Goal: Task Accomplishment & Management: Manage account settings

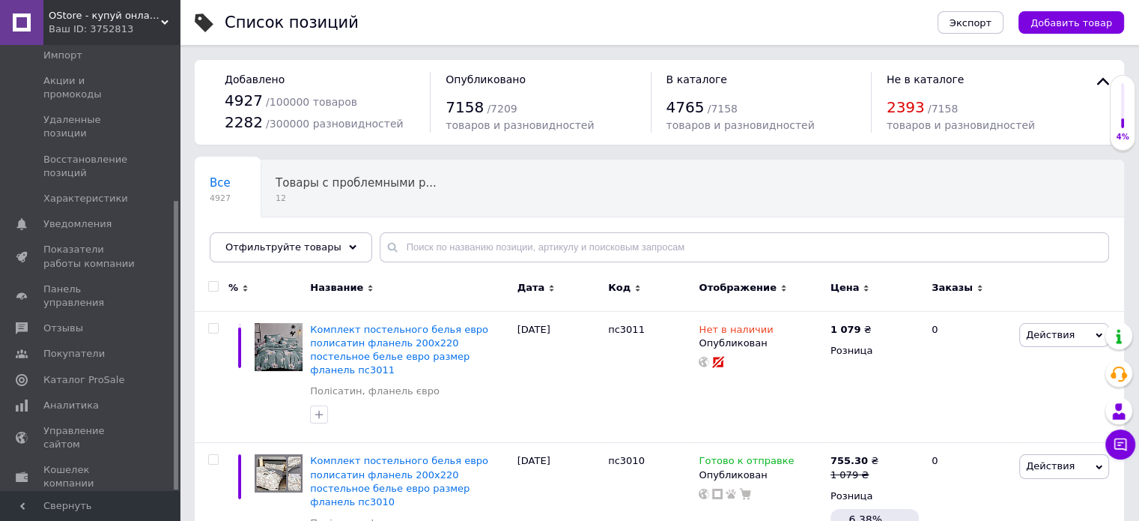
click at [88, 22] on div "Ваш ID: 3752813" at bounding box center [114, 28] width 131 height 13
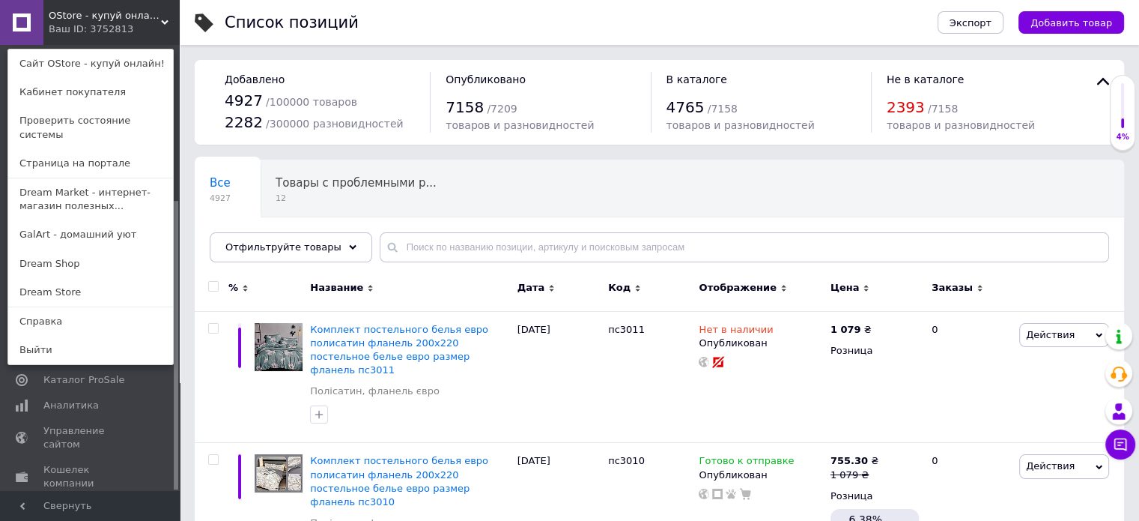
click at [88, 20] on span "OStore - купуй онлайн!" at bounding box center [105, 15] width 112 height 13
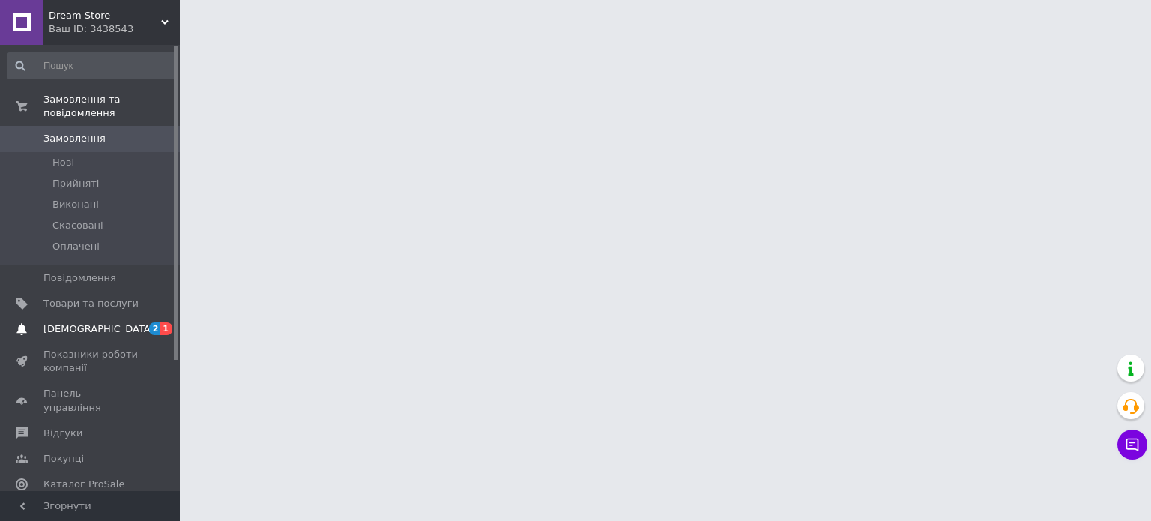
click at [117, 323] on link "[DEMOGRAPHIC_DATA] 2 1" at bounding box center [92, 328] width 184 height 25
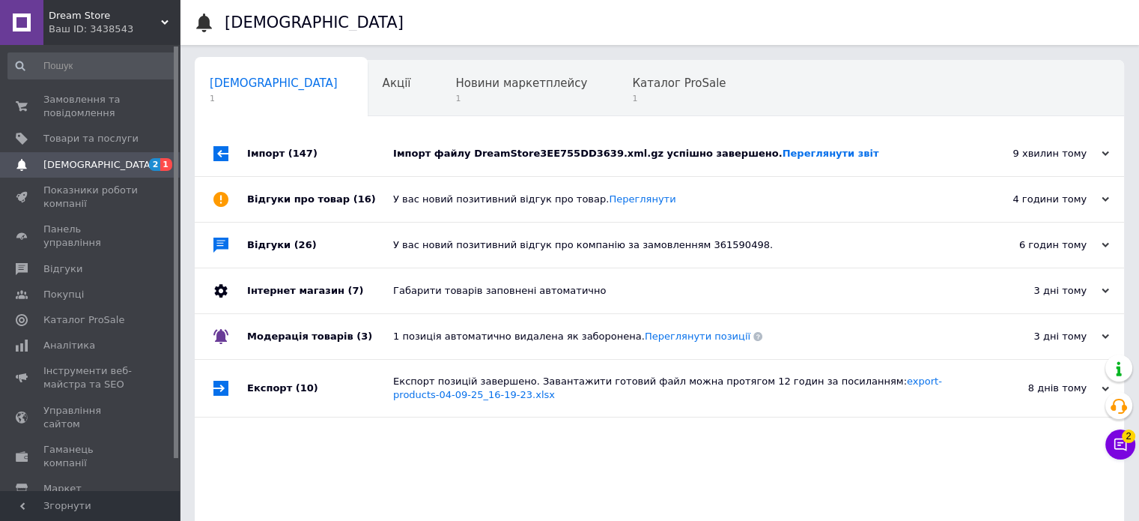
click at [497, 167] on div "Імпорт файлу DreamStore3EE755DD3639.xml.gz успішно завершено. Переглянути звіт" at bounding box center [676, 153] width 566 height 45
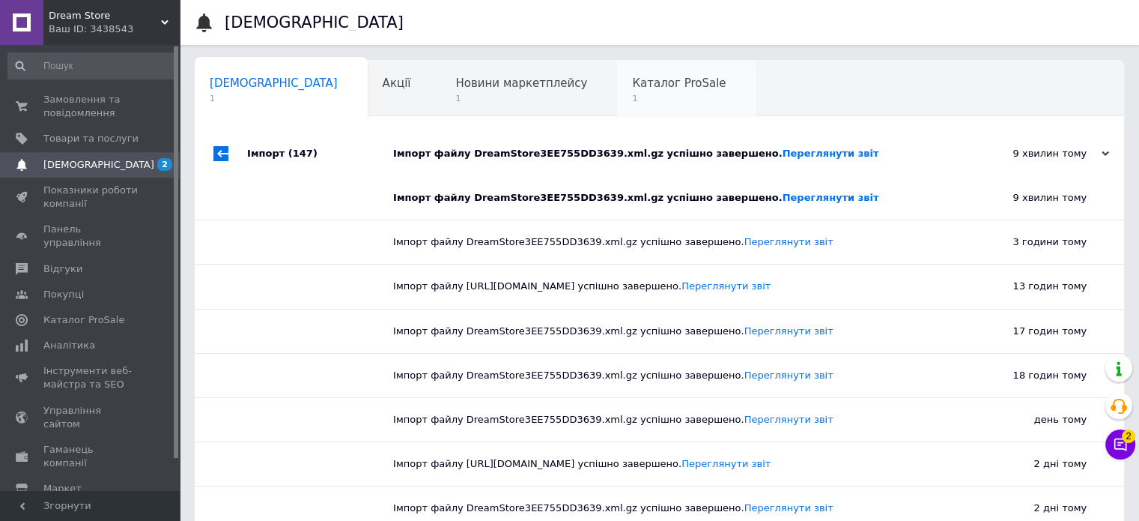
click at [632, 94] on span "1" at bounding box center [679, 98] width 94 height 11
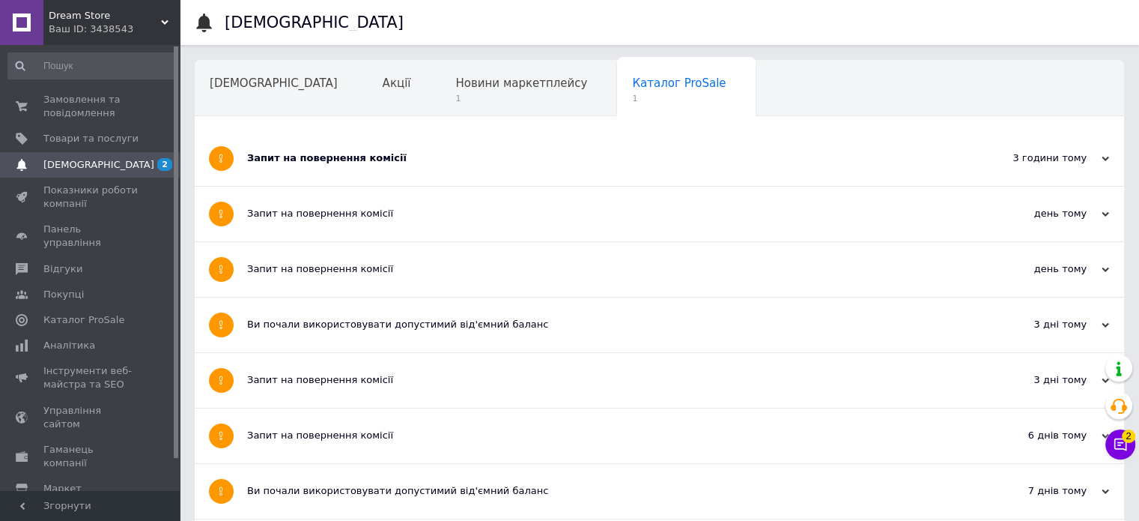
click at [416, 152] on div "Запит на повернення комісії" at bounding box center [603, 157] width 712 height 13
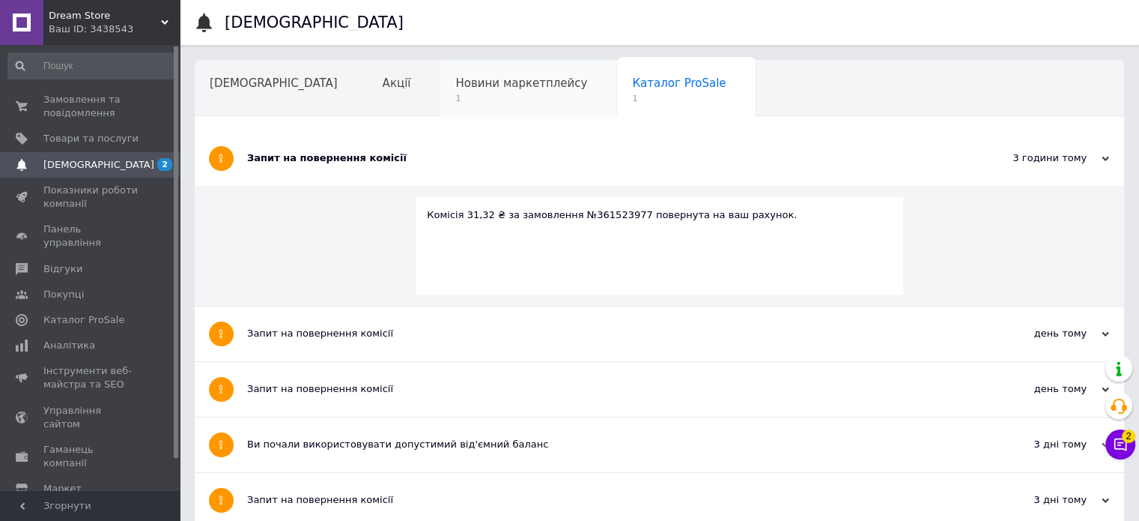
click at [455, 97] on span "1" at bounding box center [521, 98] width 132 height 11
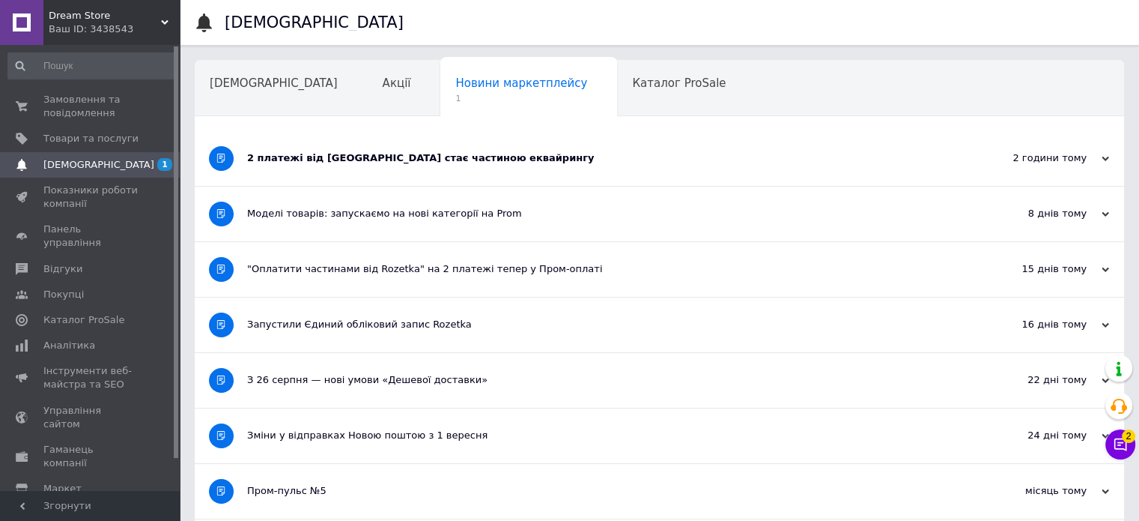
drag, startPoint x: 393, startPoint y: 163, endPoint x: 333, endPoint y: 127, distance: 70.3
click at [393, 163] on div "2 платежі від Rozetka стає частиною еквайрингу" at bounding box center [603, 157] width 712 height 13
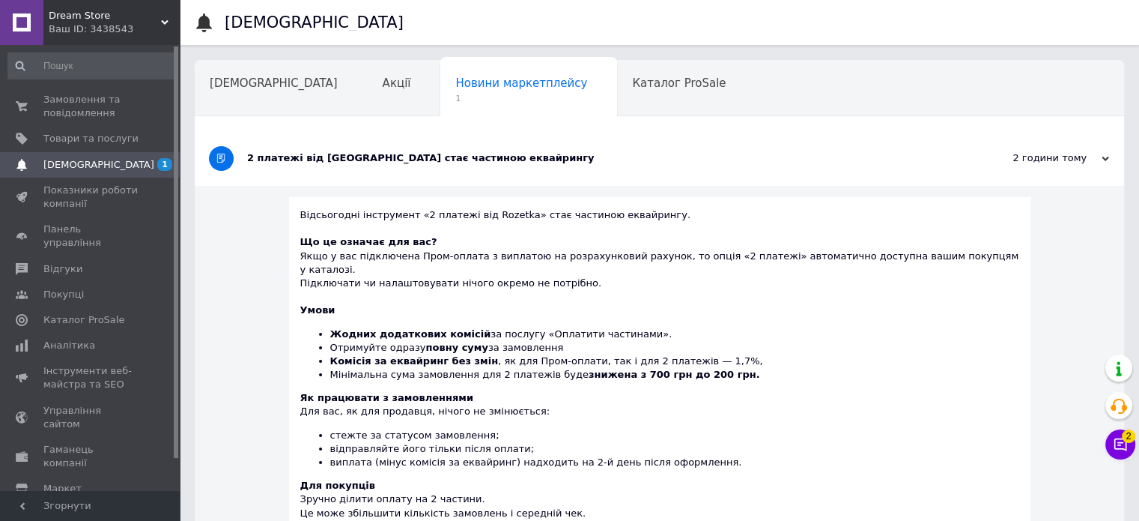
click at [131, 29] on div "Ваш ID: 3438543" at bounding box center [114, 28] width 131 height 13
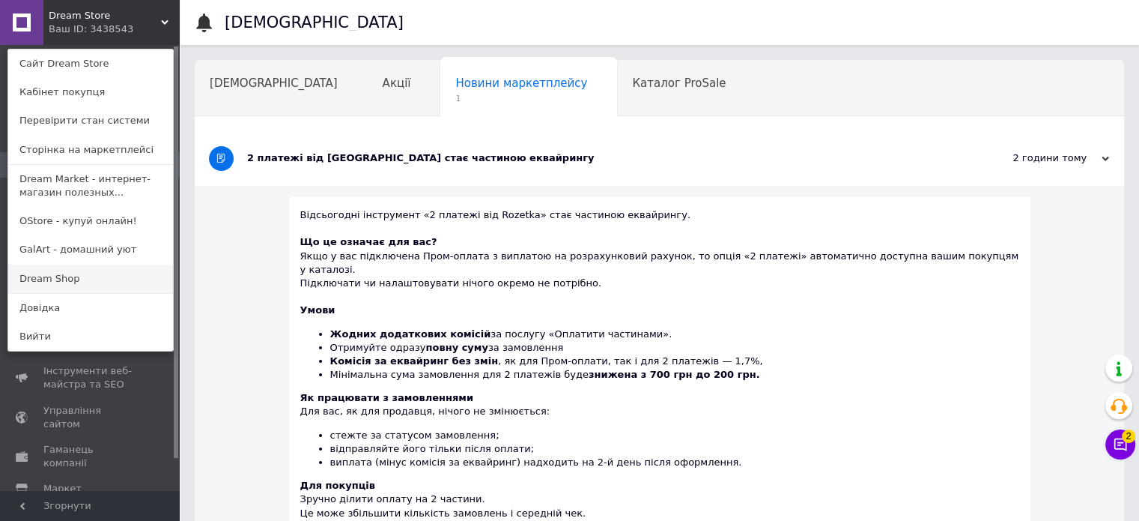
click at [83, 282] on link "Dream Shop" at bounding box center [90, 278] width 165 height 28
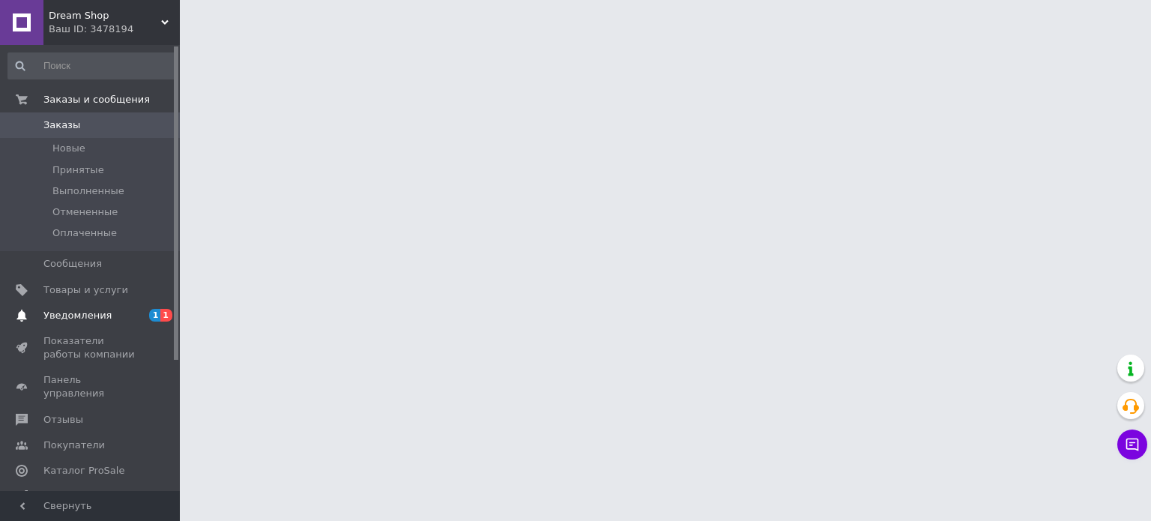
click at [130, 324] on link "Уведомления 1 1" at bounding box center [92, 315] width 184 height 25
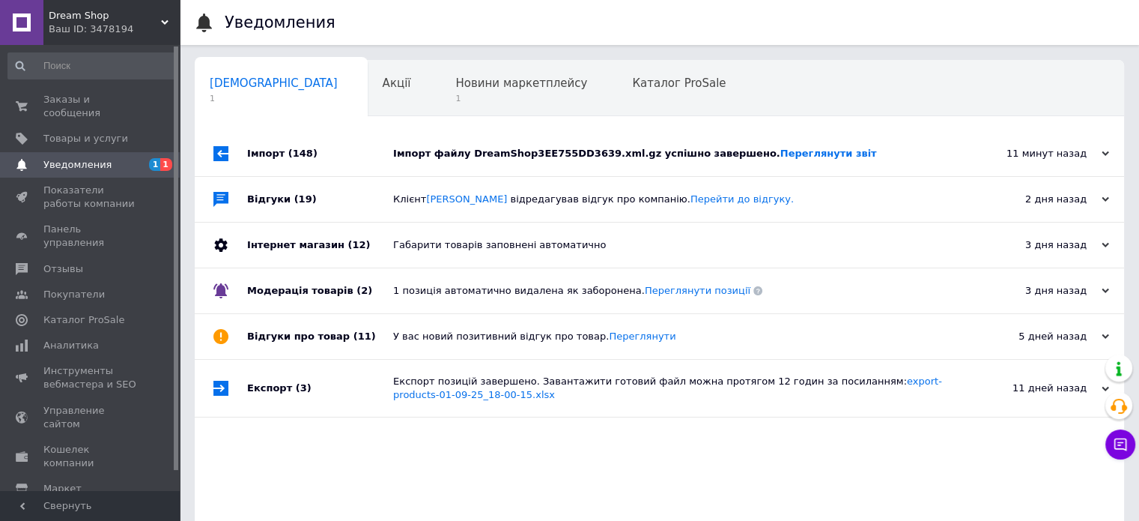
click at [478, 163] on div "Імпорт файлу DreamShop3EE755DD3639.xml.gz успішно завершено. Переглянути звіт" at bounding box center [676, 153] width 566 height 45
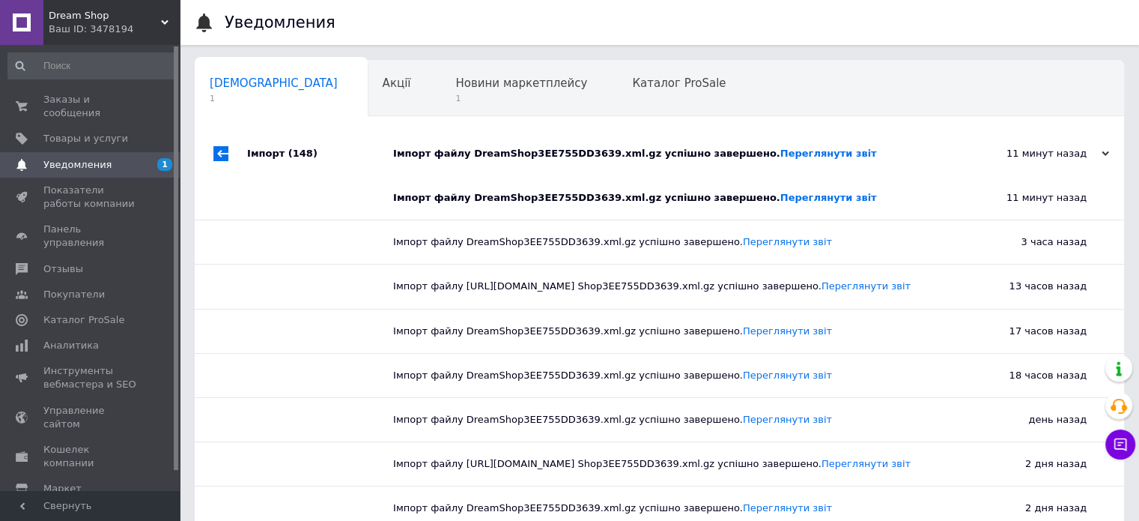
click at [85, 23] on div "Ваш ID: 3478194" at bounding box center [114, 28] width 131 height 13
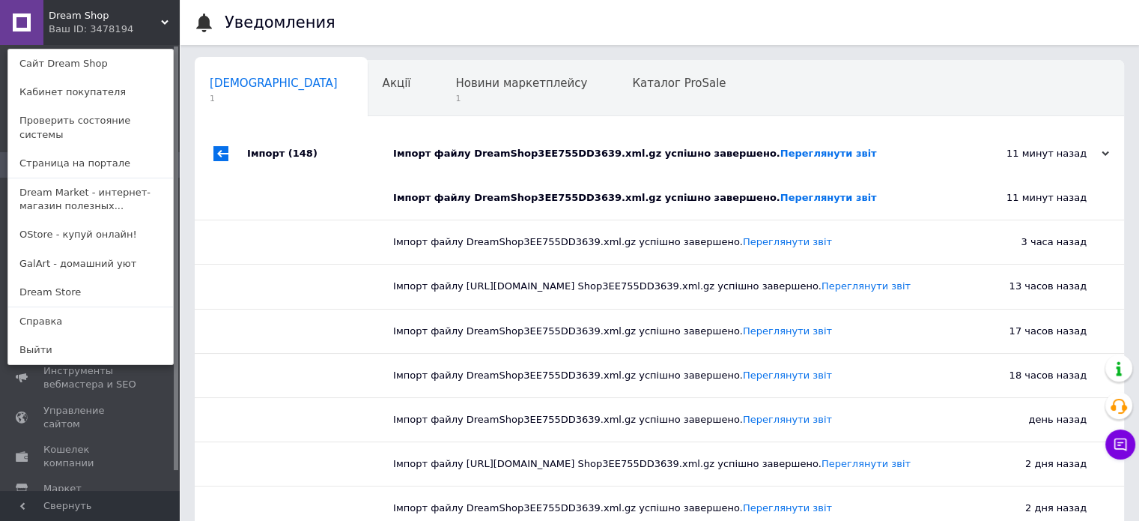
click at [113, 249] on link "GalArt - домашний уют" at bounding box center [90, 263] width 165 height 28
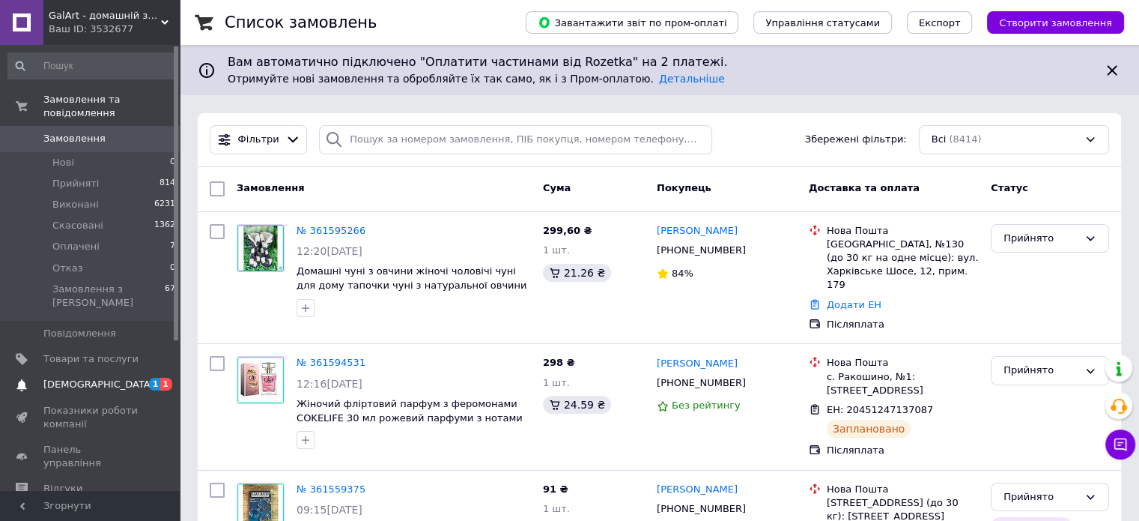
click at [71, 378] on span "Сповіщення" at bounding box center [98, 384] width 111 height 13
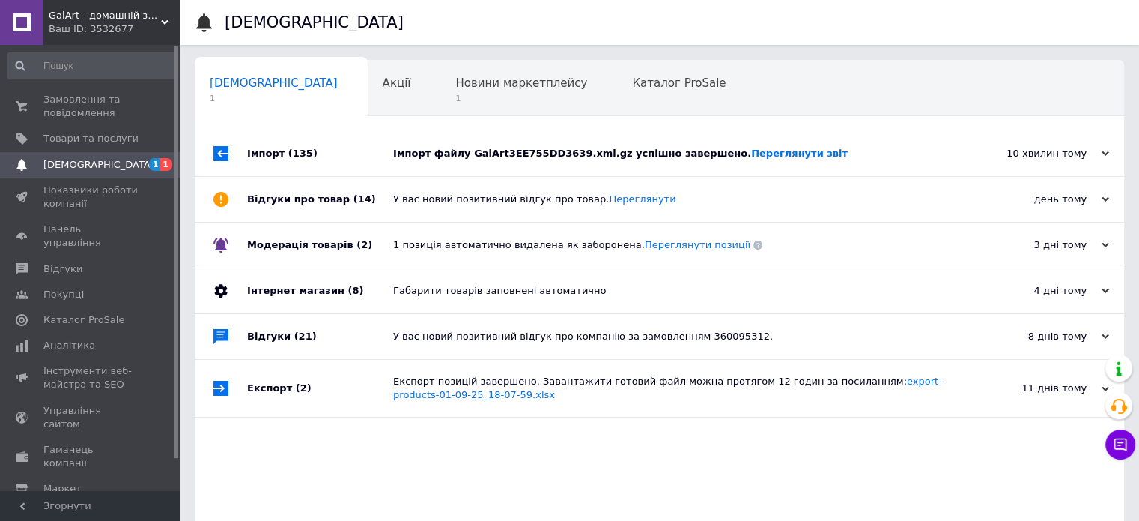
click at [473, 166] on div "Імпорт файлу GalArt3EE755DD3639.xml.gz успішно завершено. Переглянути звіт" at bounding box center [676, 153] width 566 height 45
click at [440, 111] on div "Новини маркетплейсу 1" at bounding box center [528, 89] width 177 height 57
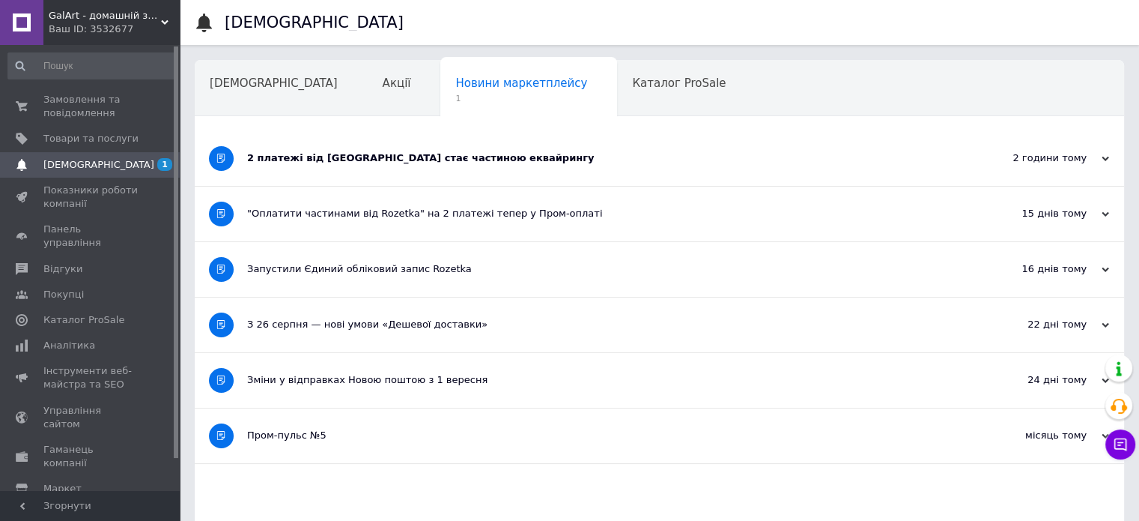
click at [326, 152] on div "2 платежі від Rozetka стає частиною еквайрингу" at bounding box center [603, 157] width 712 height 13
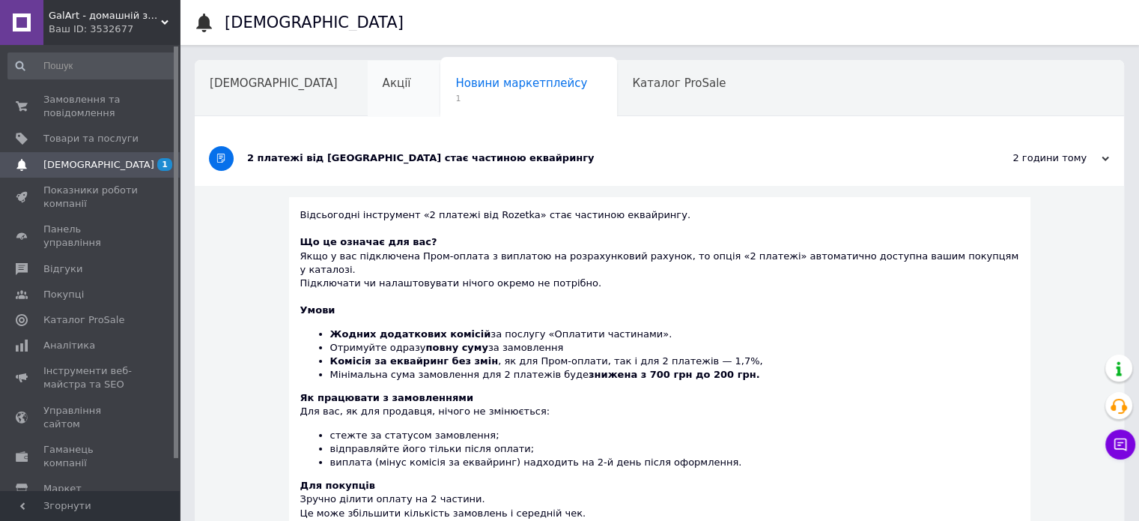
click at [368, 78] on div "Акції" at bounding box center [404, 89] width 73 height 57
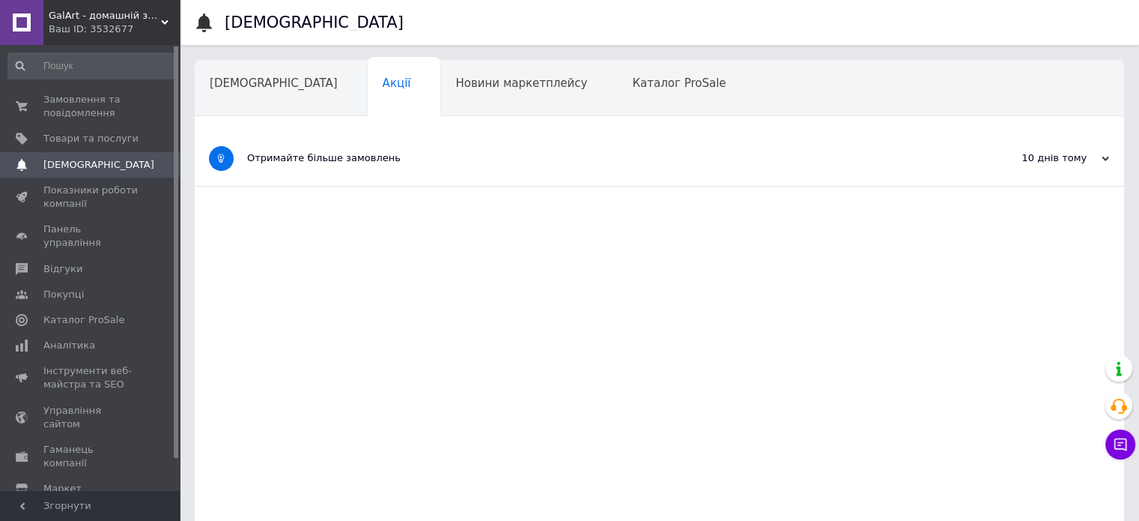
click at [455, 89] on span "Новини маркетплейсу" at bounding box center [521, 82] width 132 height 13
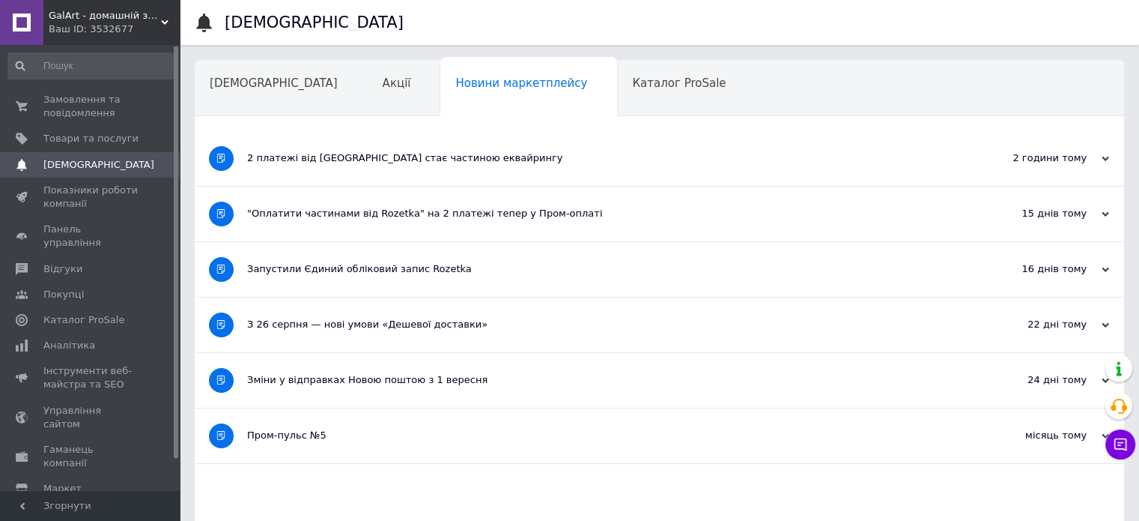
click span "GalArt - домашній затишок"
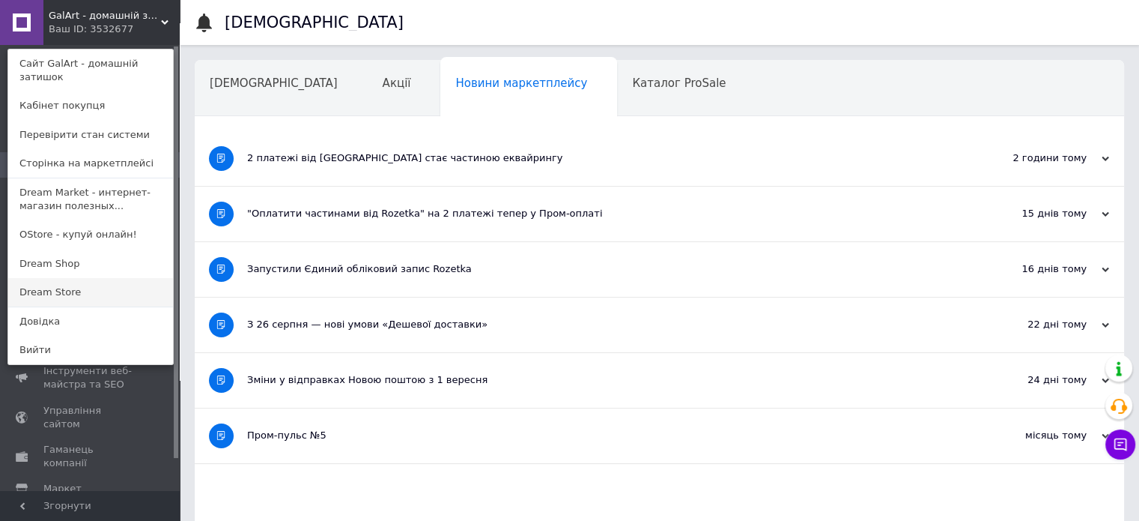
click link "Dream Store"
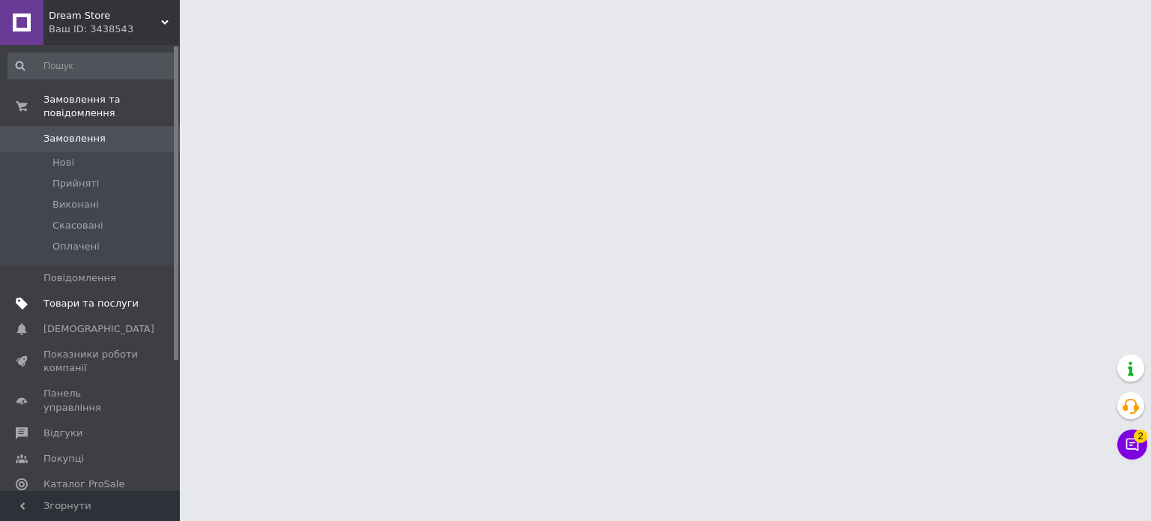
click at [121, 297] on span "Товари та послуги" at bounding box center [90, 303] width 95 height 13
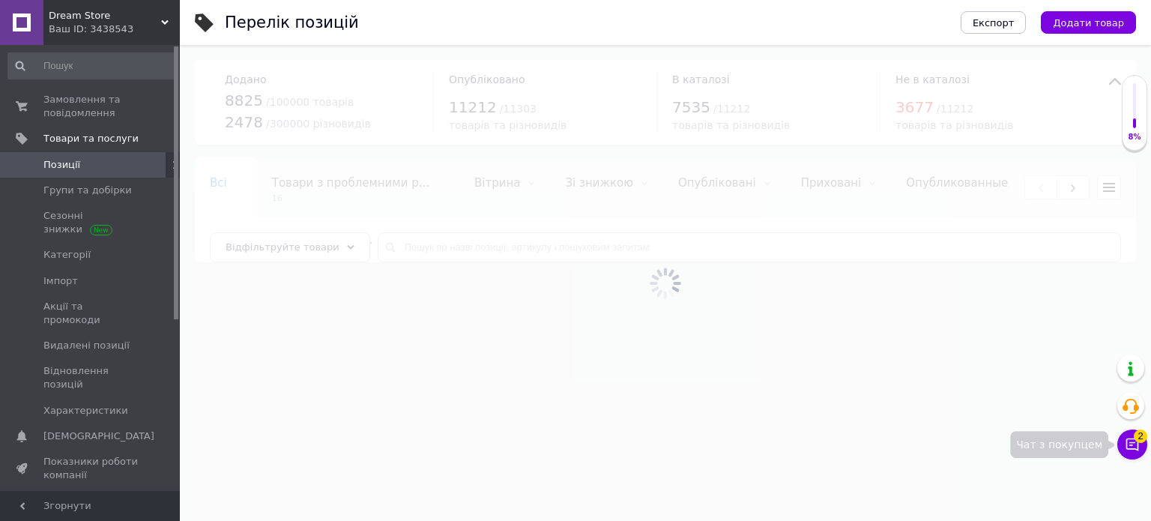
click at [1139, 438] on span "2" at bounding box center [1139, 431] width 13 height 13
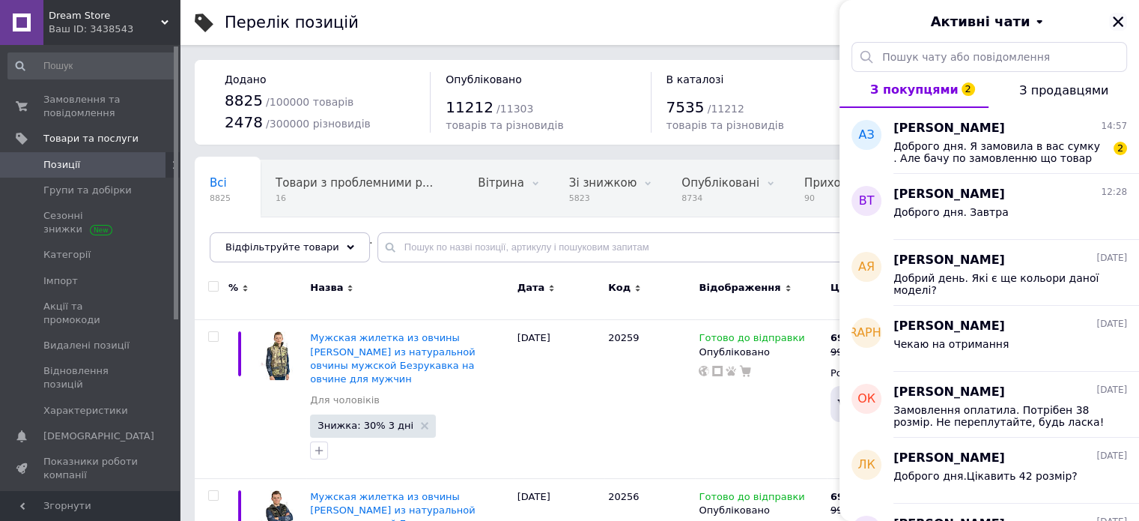
click at [1112, 20] on icon "Закрити" at bounding box center [1118, 21] width 13 height 13
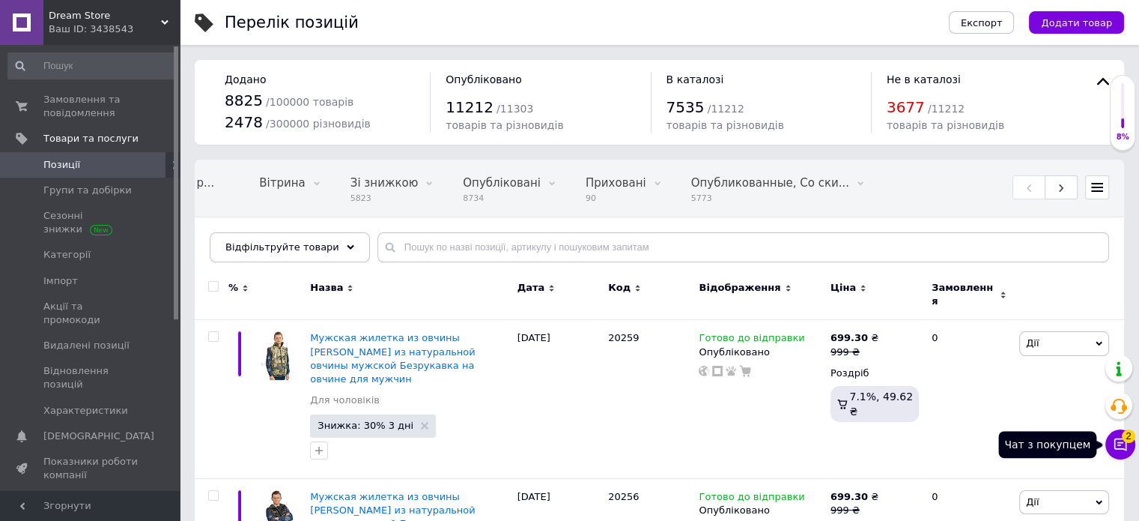
click at [1113, 443] on icon at bounding box center [1120, 444] width 15 height 15
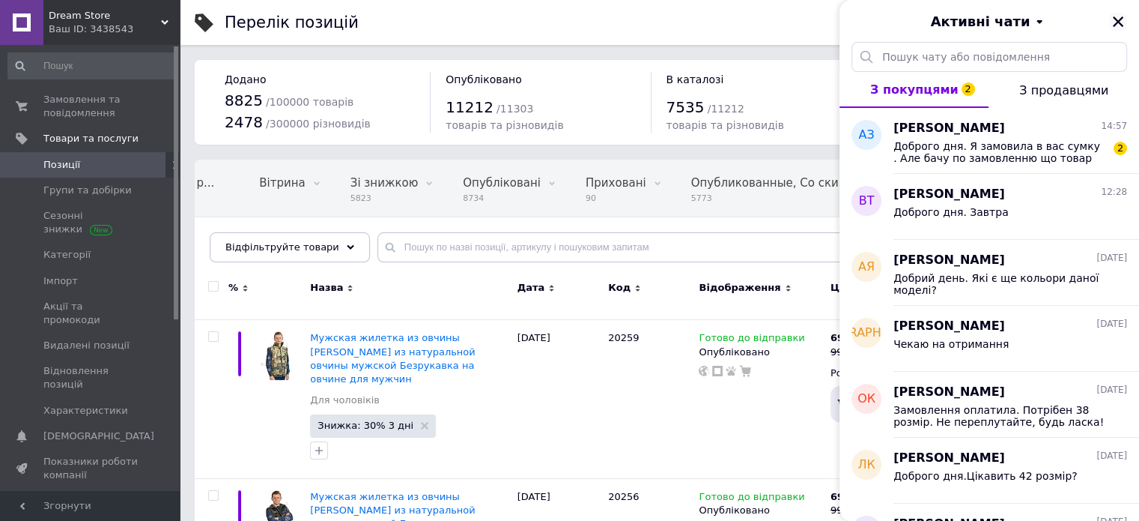
click at [1118, 21] on icon "Закрити" at bounding box center [1118, 21] width 10 height 10
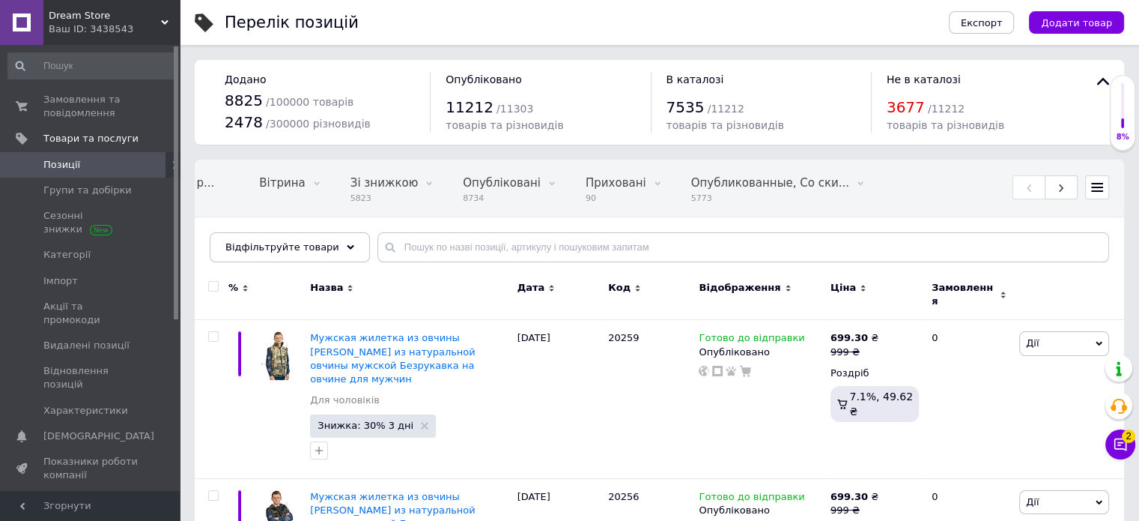
click at [126, 18] on span "Dream Store" at bounding box center [105, 15] width 112 height 13
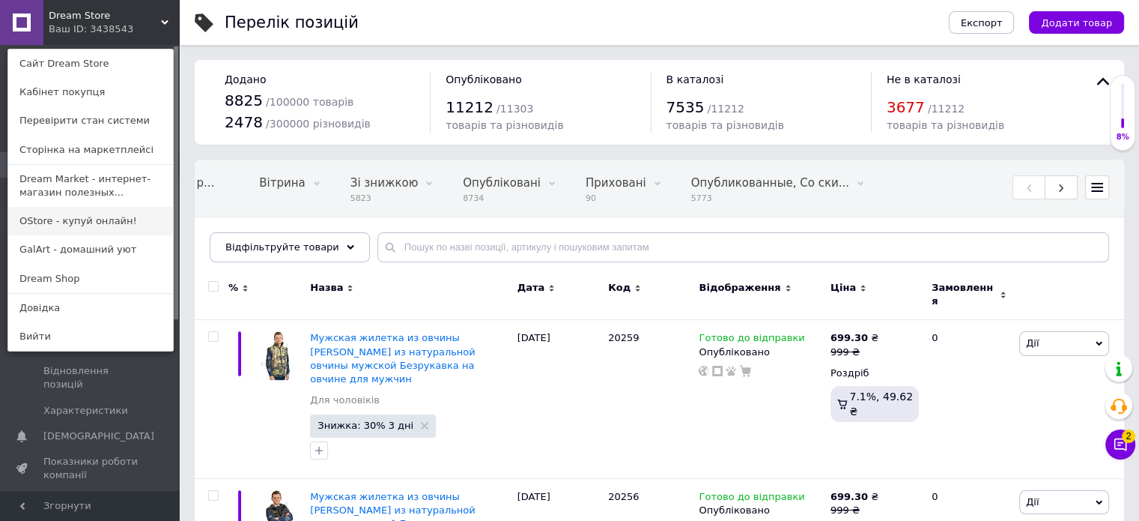
click at [87, 221] on link "OStore - купуй онлайн!" at bounding box center [90, 221] width 165 height 28
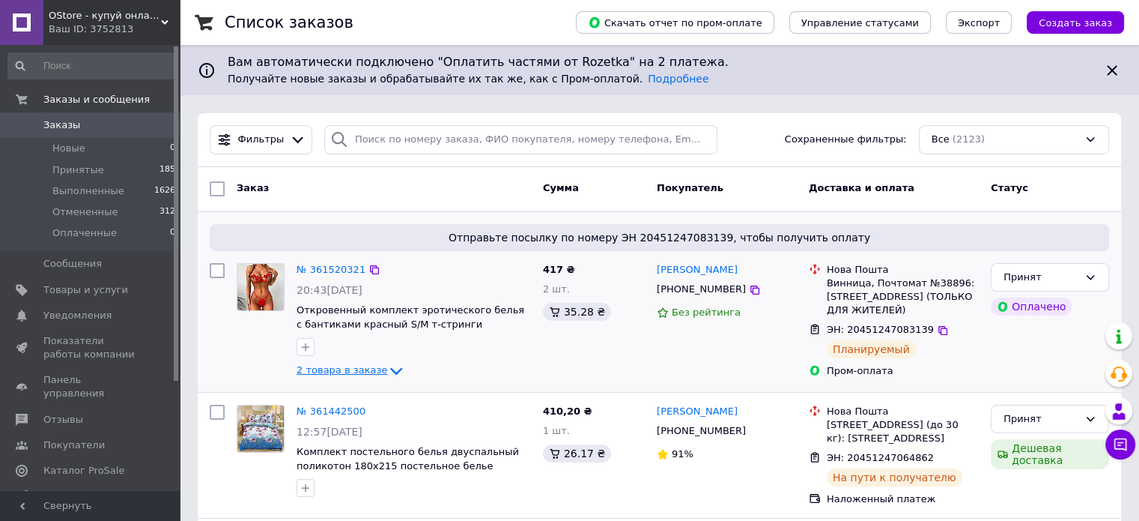
click at [369, 374] on span "2 товара в заказе" at bounding box center [342, 369] width 91 height 11
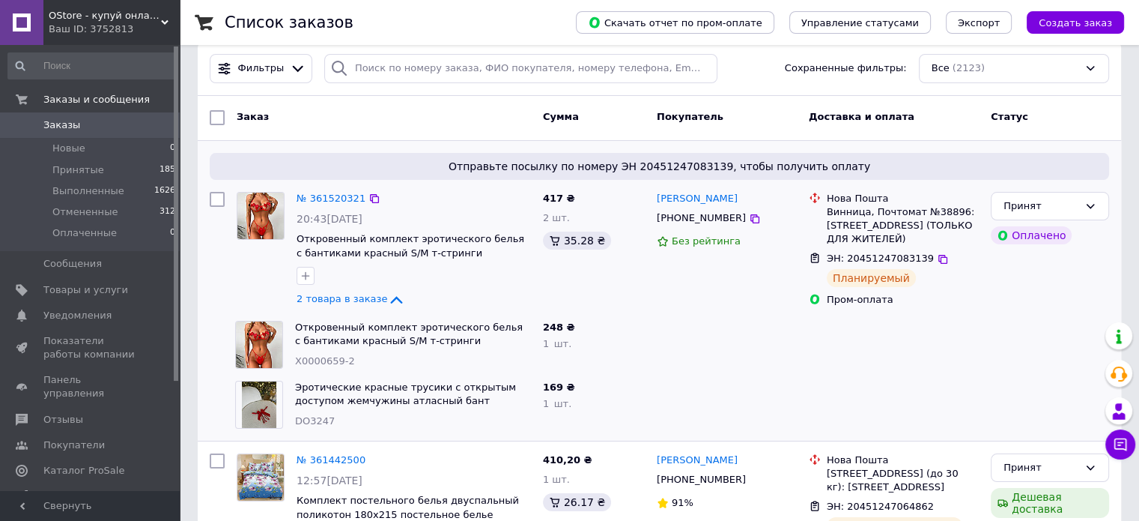
scroll to position [75, 0]
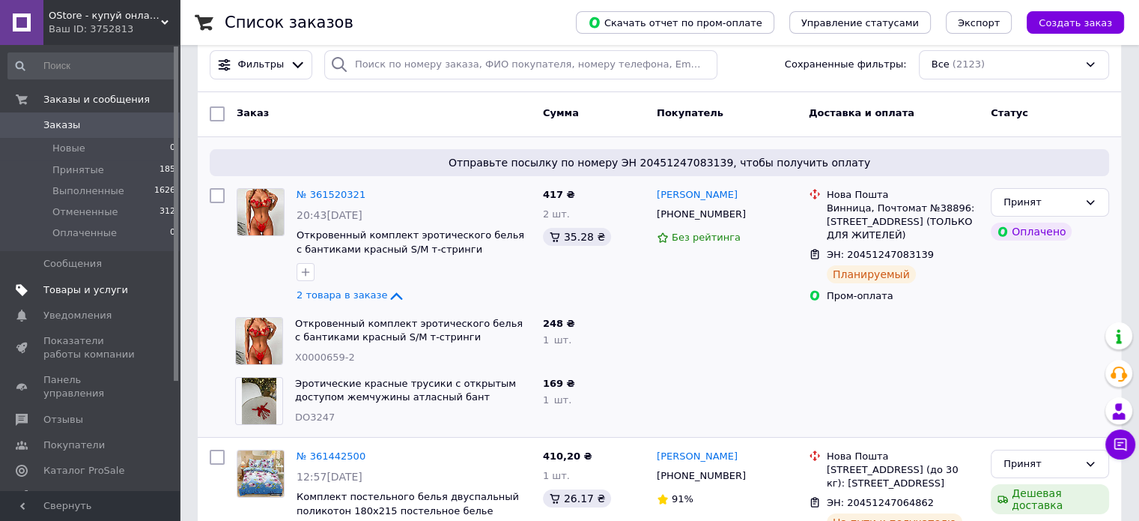
click at [131, 283] on span "Товары и услуги" at bounding box center [90, 289] width 95 height 13
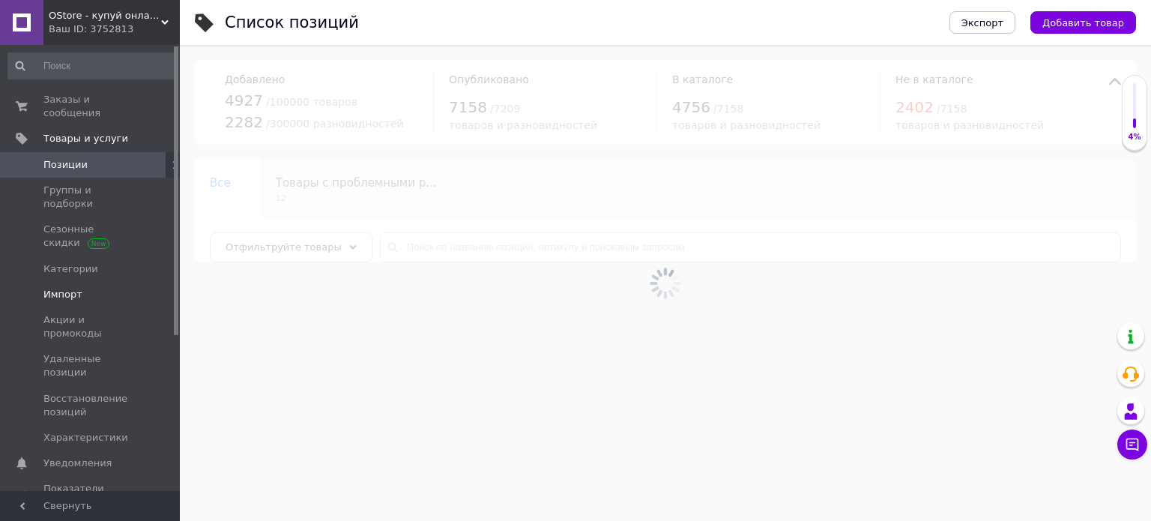
click at [97, 288] on span "Импорт" at bounding box center [90, 294] width 95 height 13
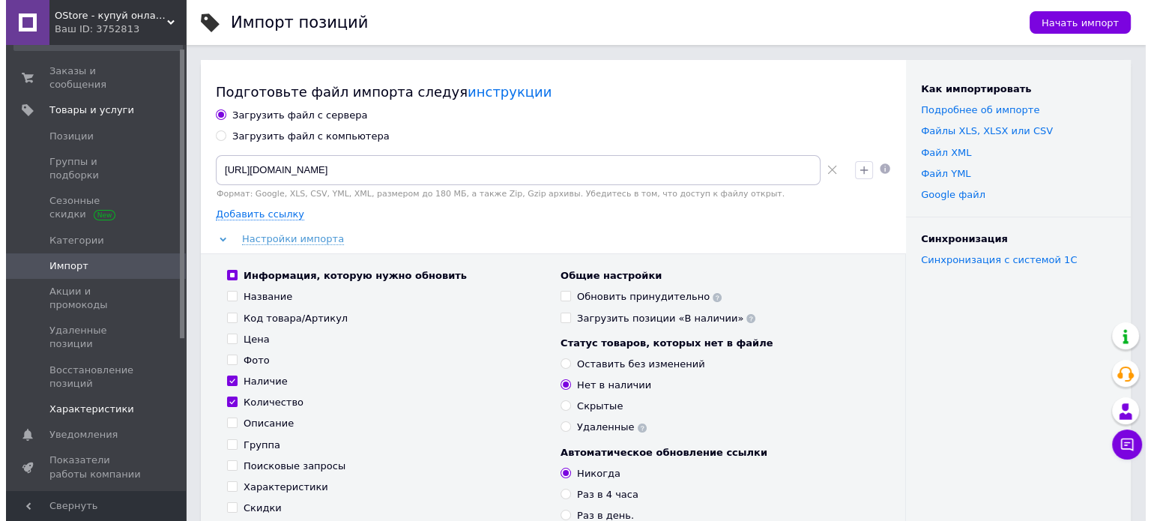
scroll to position [150, 0]
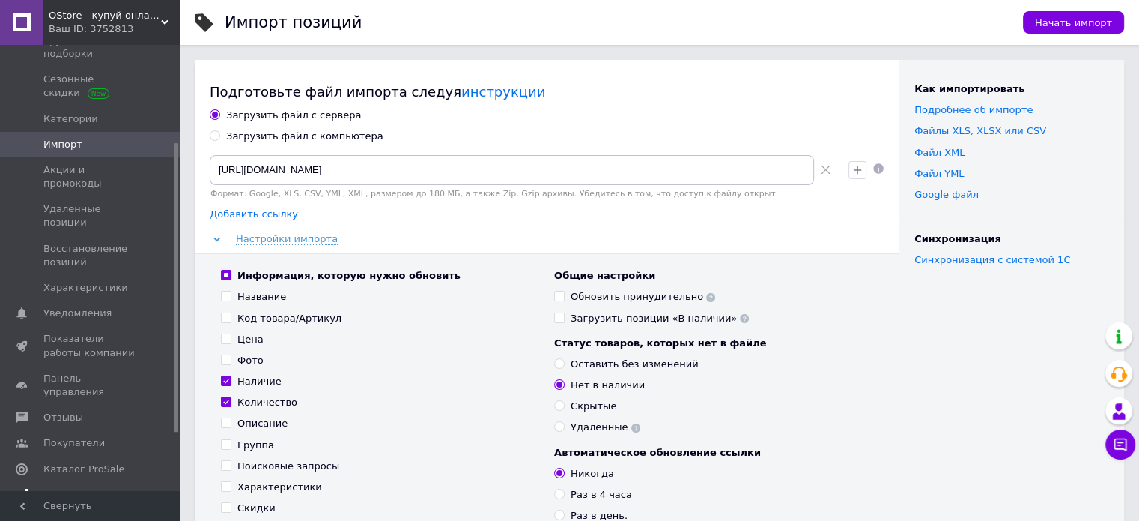
click at [81, 411] on span "Отзывы" at bounding box center [90, 417] width 95 height 13
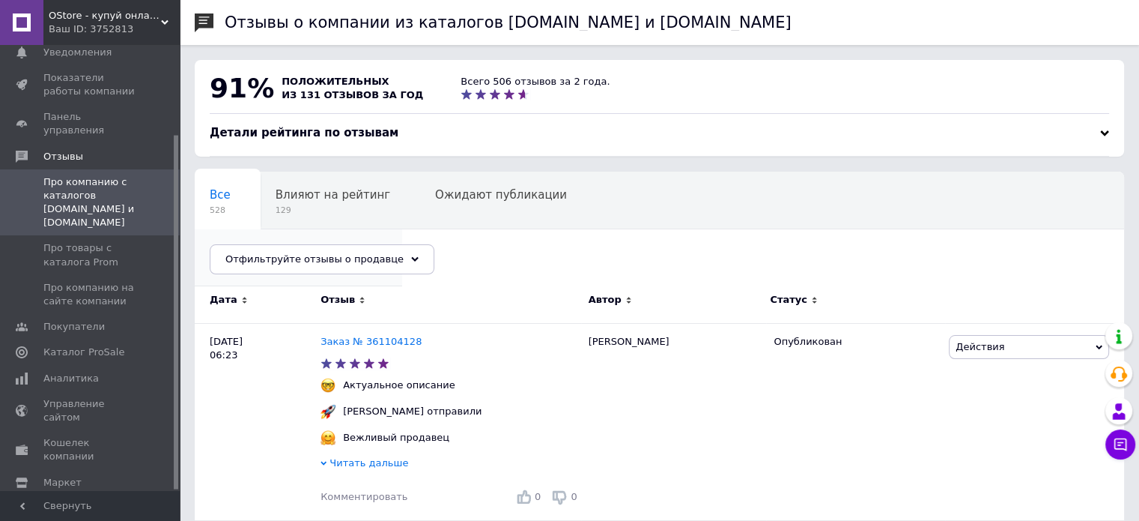
click at [372, 261] on span "499" at bounding box center [291, 266] width 163 height 11
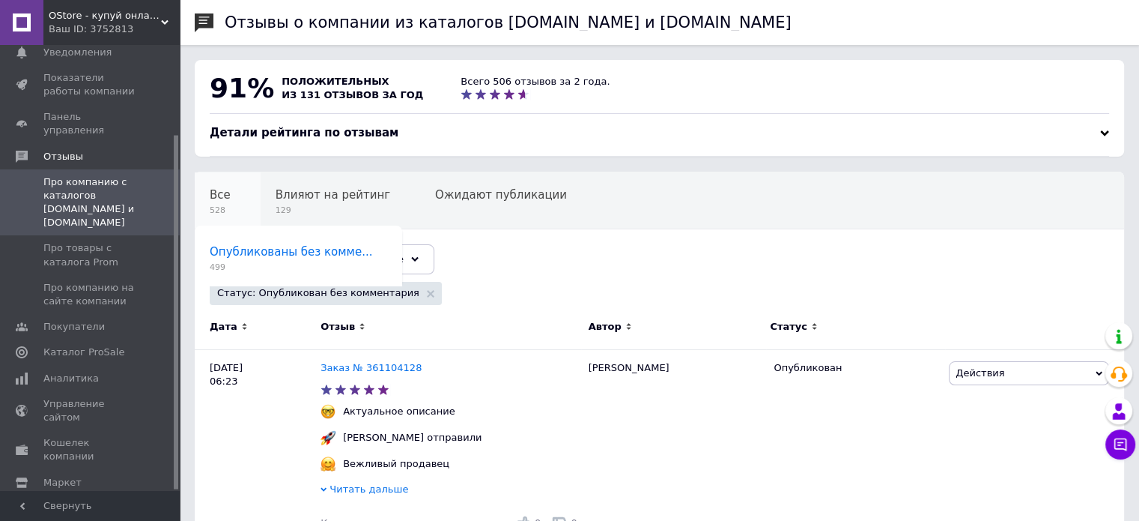
click at [228, 203] on div "Все 528" at bounding box center [228, 200] width 66 height 57
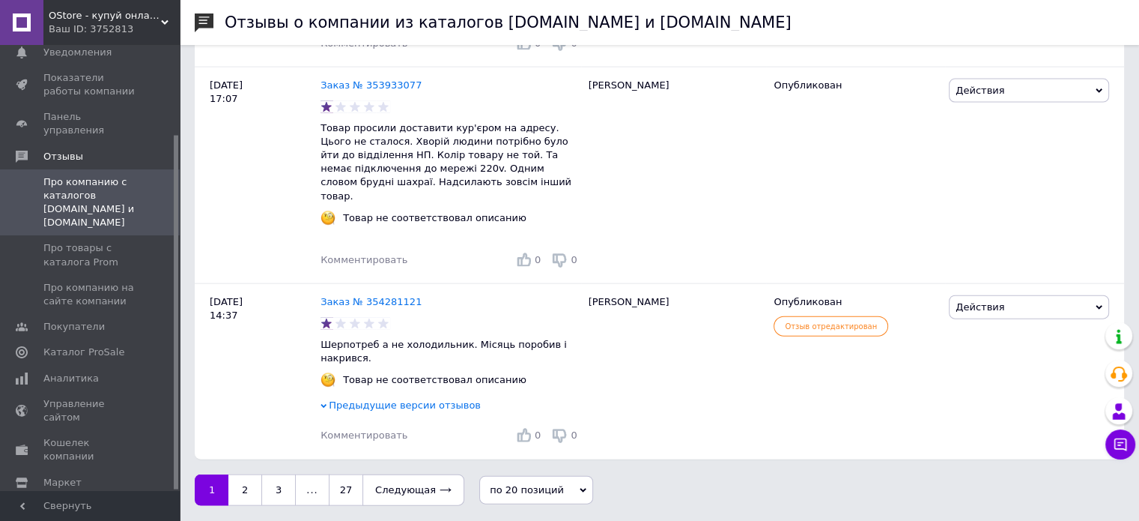
scroll to position [3322, 0]
click at [405, 410] on span "Предыдущие версии отзывов" at bounding box center [405, 404] width 152 height 11
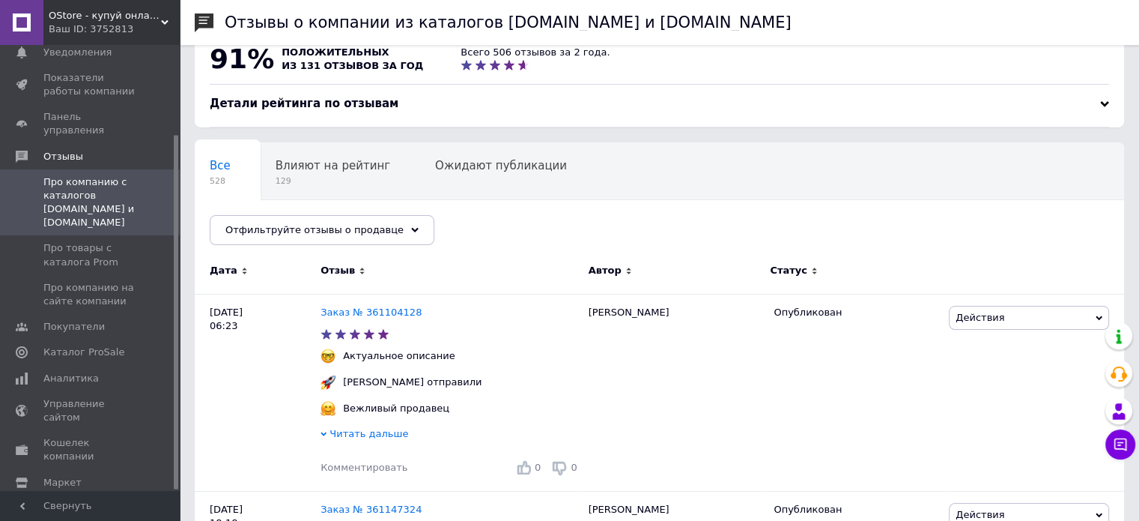
scroll to position [0, 0]
